Goal: Task Accomplishment & Management: Use online tool/utility

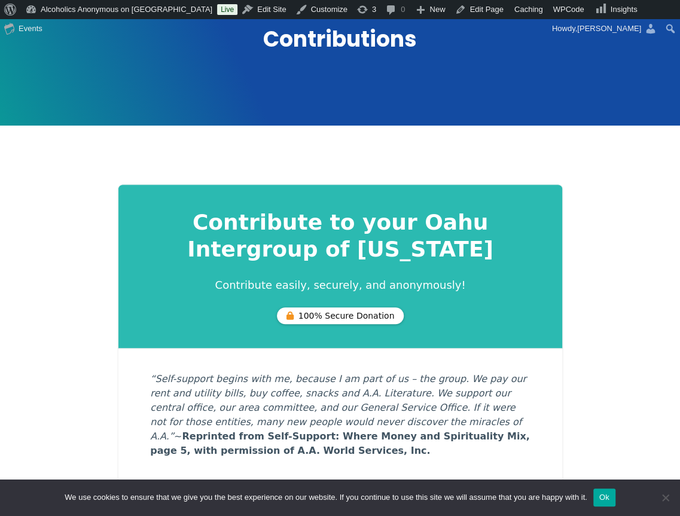
scroll to position [80, 0]
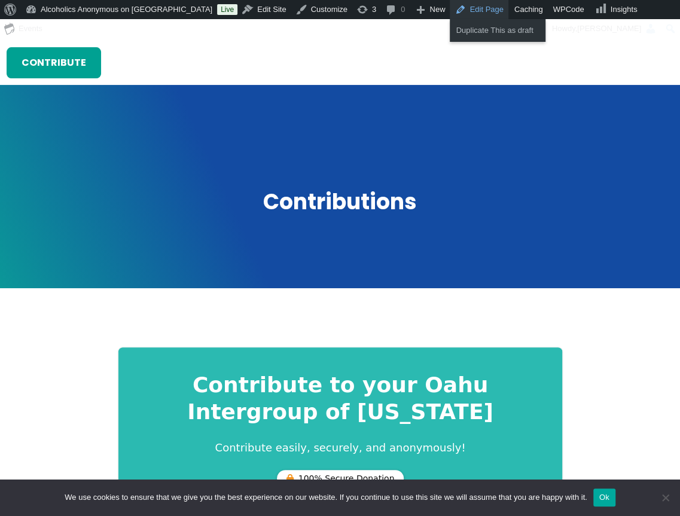
click at [450, 10] on link "Edit Page" at bounding box center [479, 9] width 58 height 19
click at [615, 501] on button "Ok" at bounding box center [604, 498] width 22 height 18
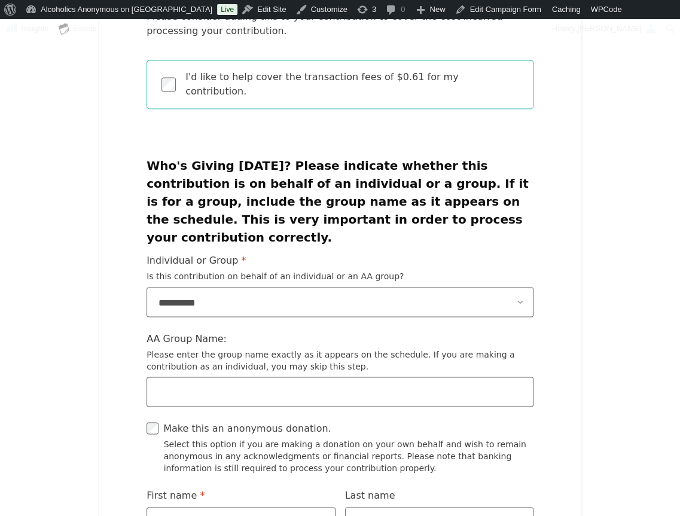
scroll to position [736, 0]
